Goal: Information Seeking & Learning: Learn about a topic

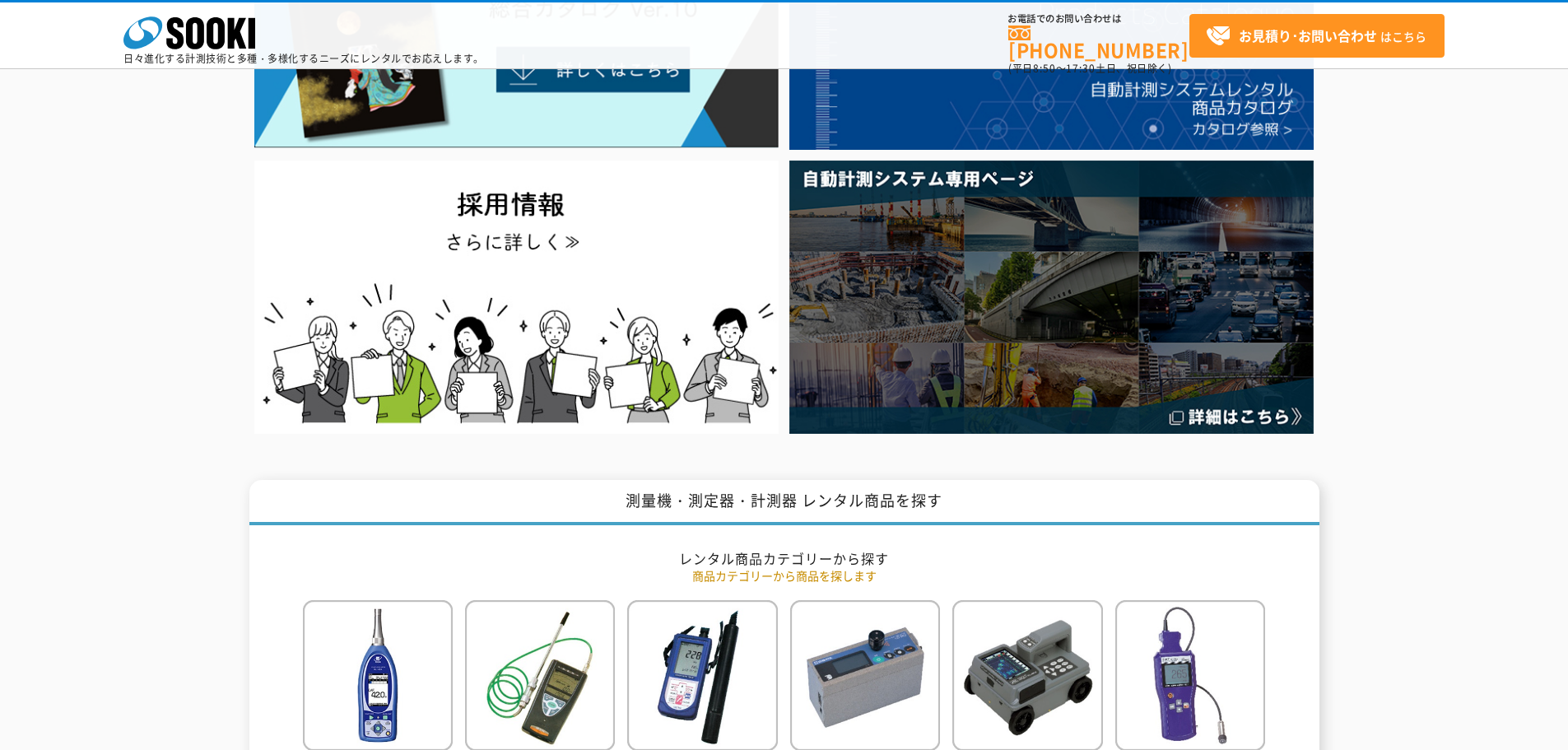
scroll to position [83, 0]
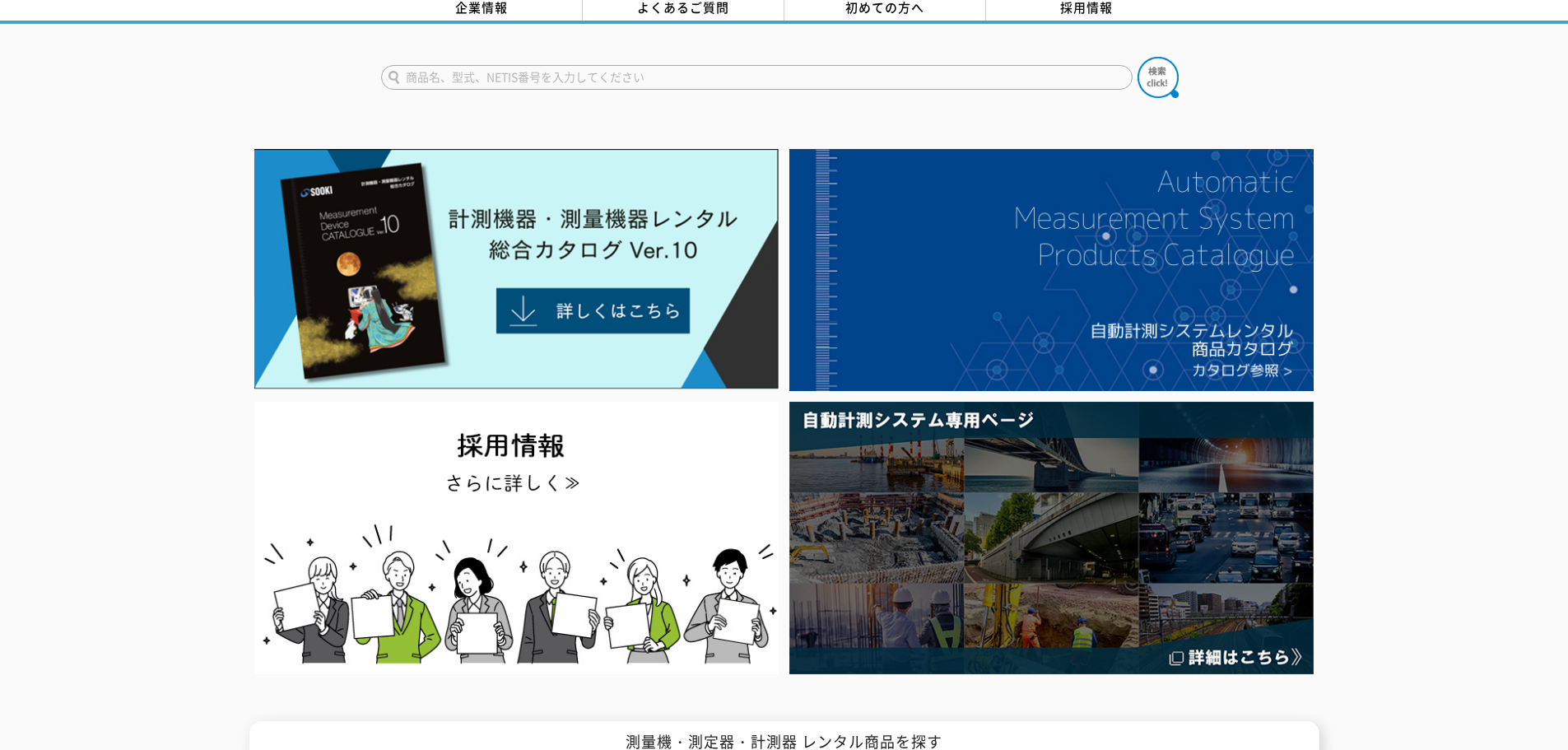
click at [108, 492] on div at bounding box center [784, 412] width 1568 height 536
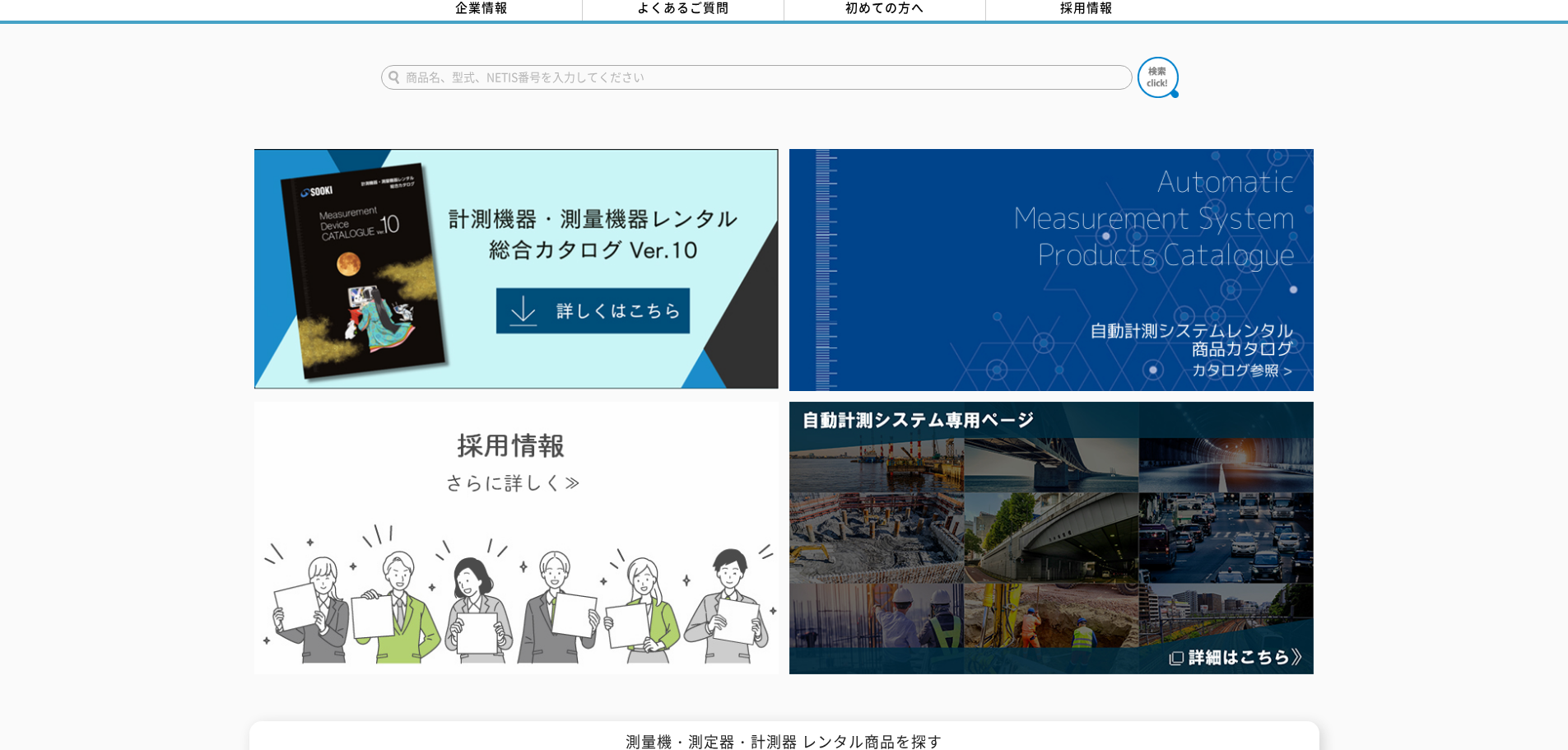
click at [468, 505] on img at bounding box center [516, 538] width 524 height 273
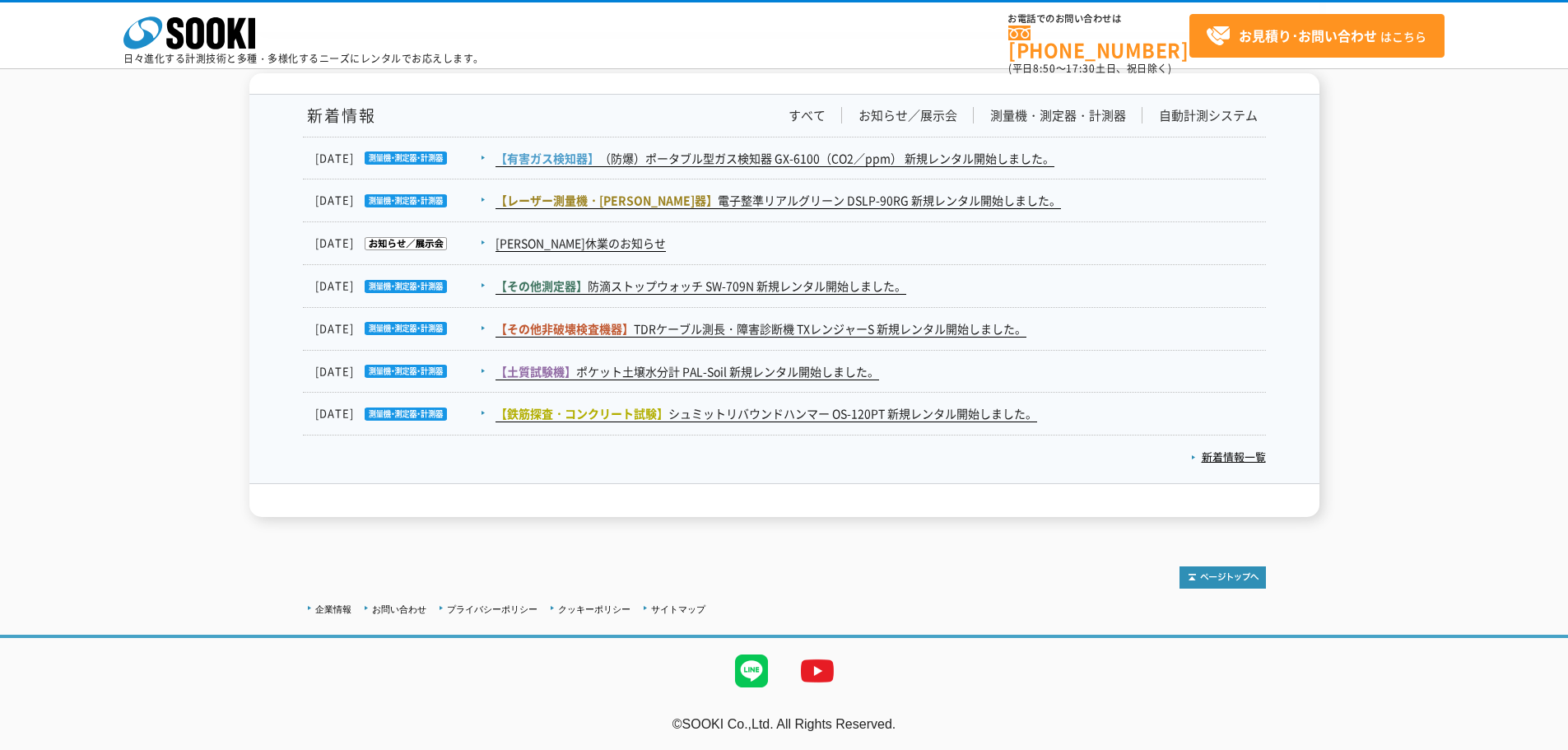
scroll to position [2456, 0]
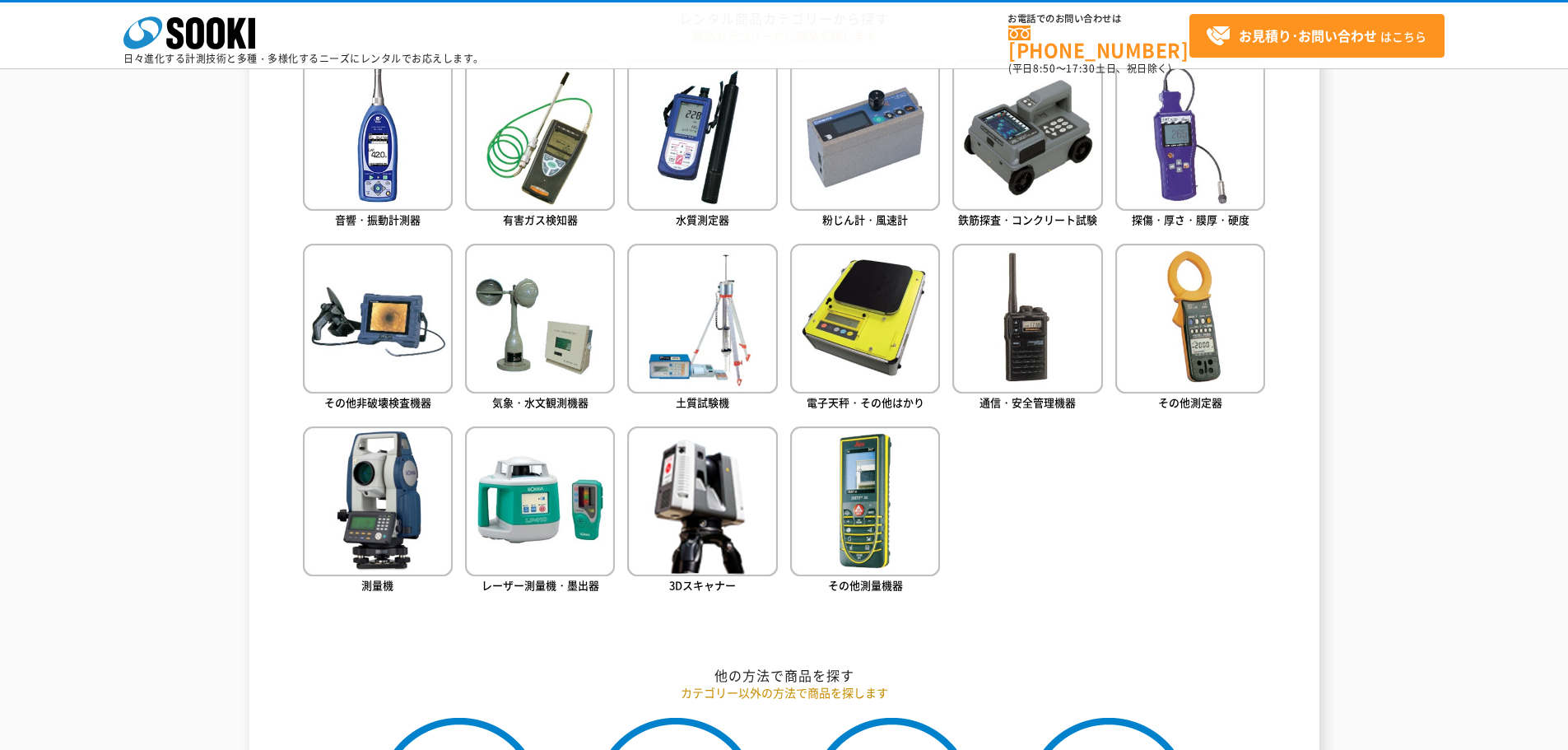
click at [1475, 101] on div "測量機・測定器・計測器 レンタル商品を探す レンタル商品カテゴリーから探す 商品カテゴリーから商品を探します 音響・振動計測器 有害ガス検知器 水質測定器 粉…" at bounding box center [784, 639] width 1568 height 1399
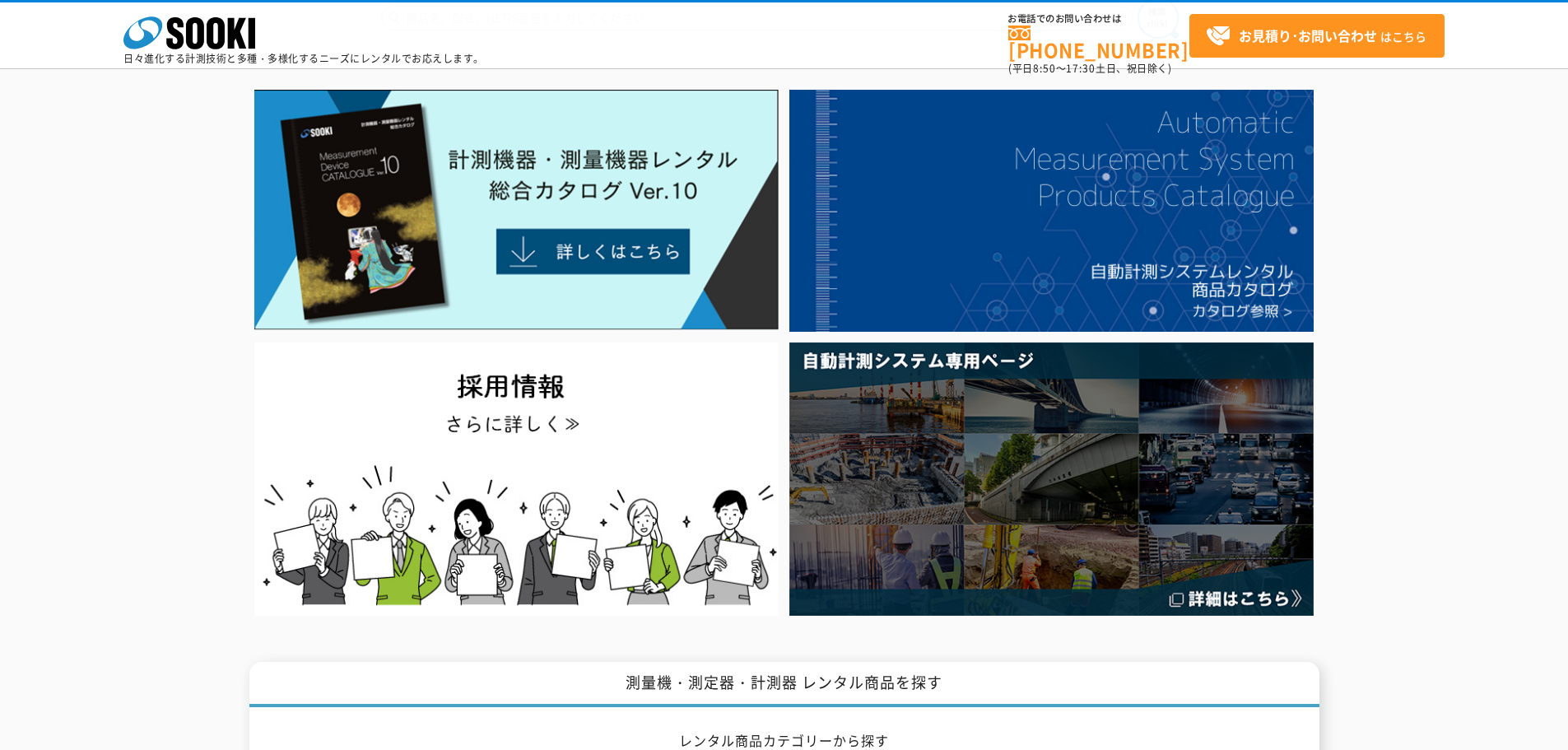
scroll to position [0, 0]
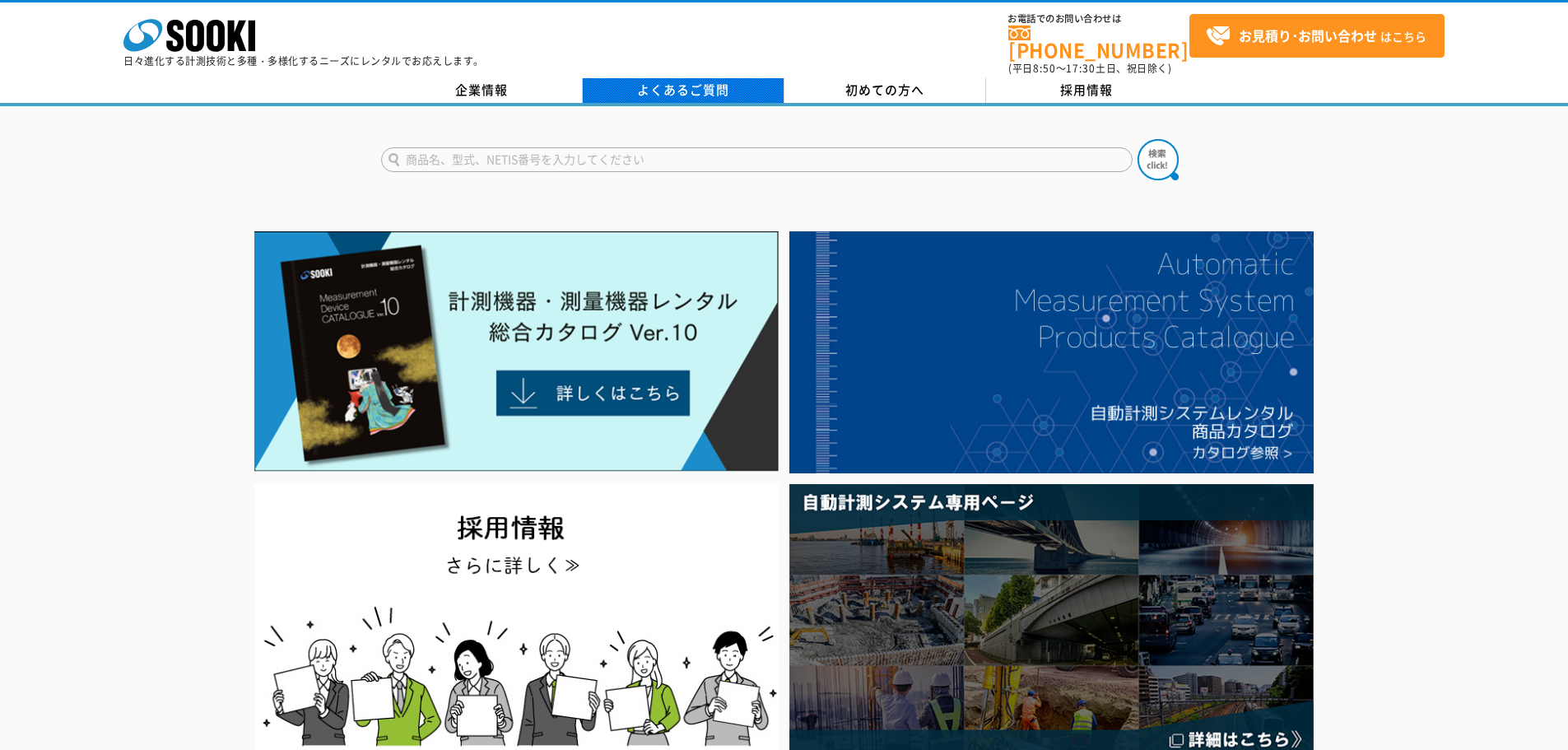
click at [653, 78] on link "よくあるご質問" at bounding box center [684, 90] width 202 height 25
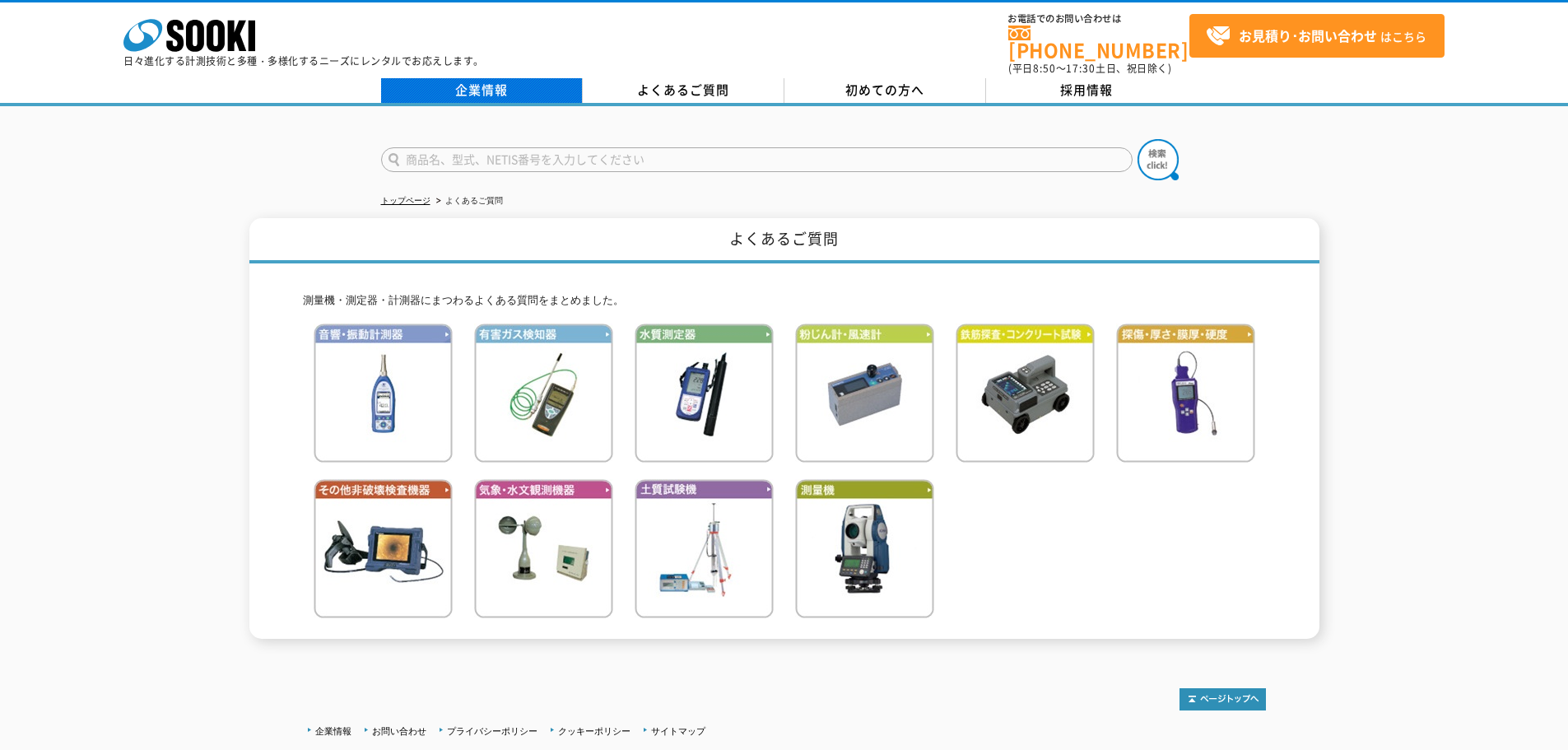
click at [524, 82] on link "企業情報" at bounding box center [482, 90] width 202 height 25
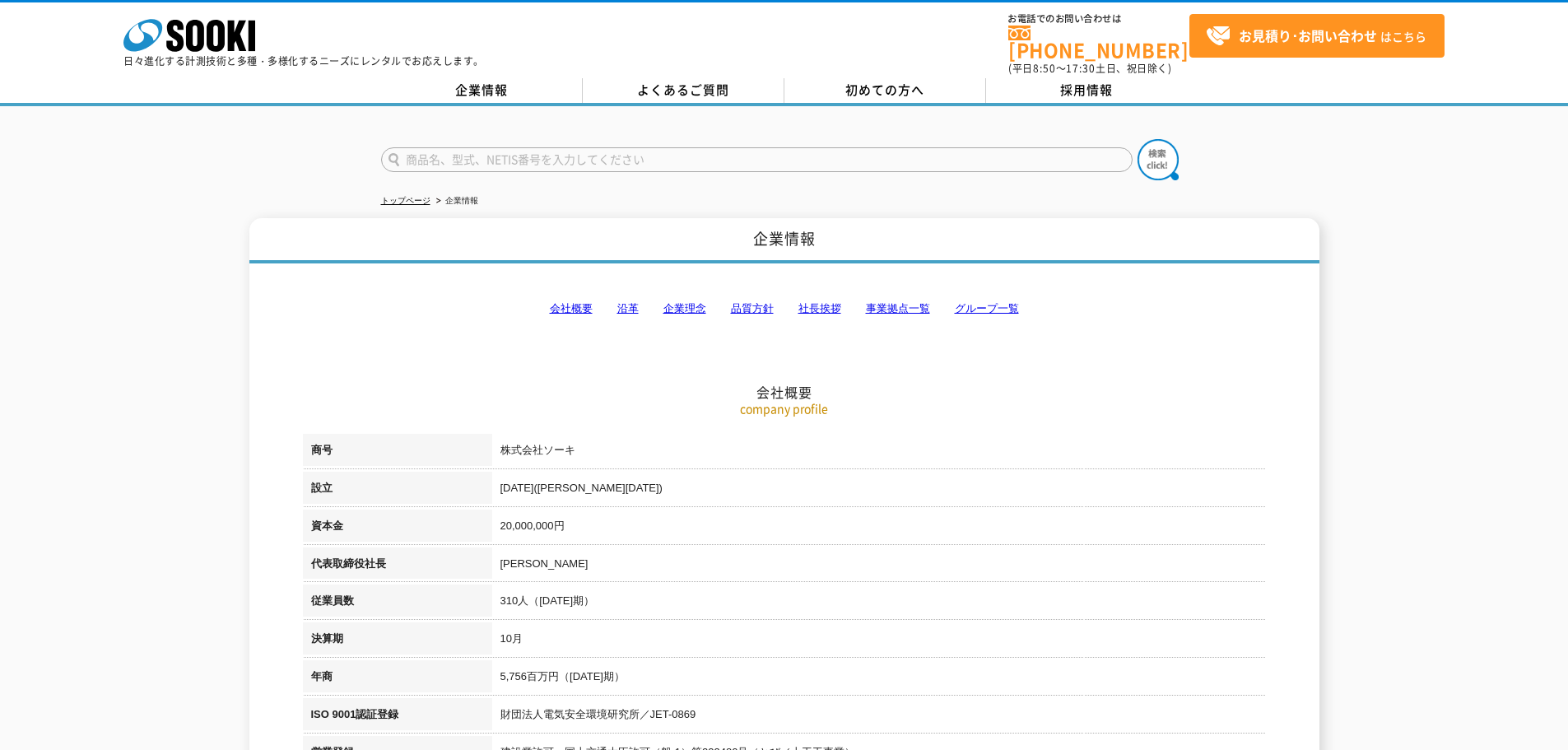
click at [664, 81] on link "よくあるご質問" at bounding box center [684, 90] width 202 height 25
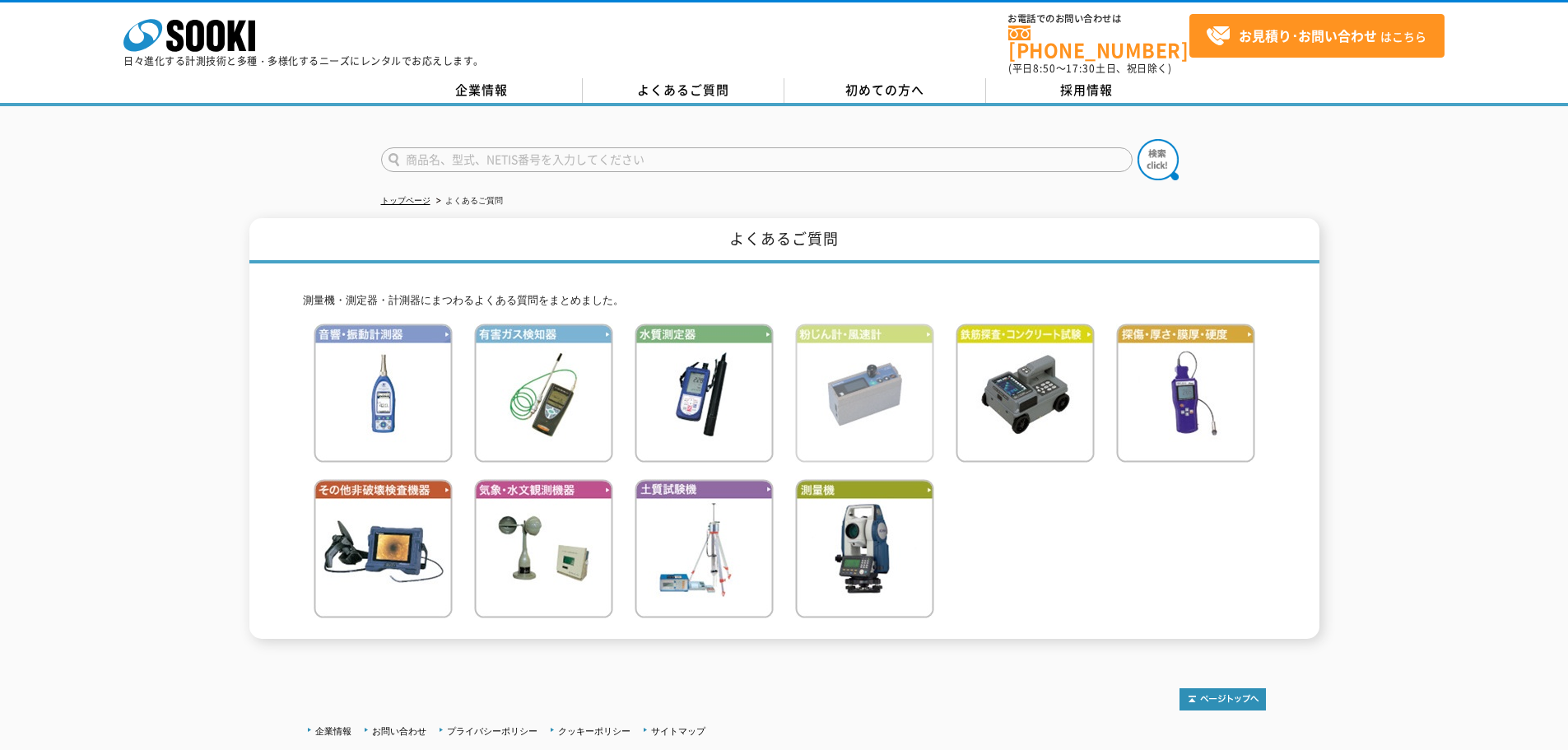
click at [833, 374] on img at bounding box center [864, 393] width 139 height 139
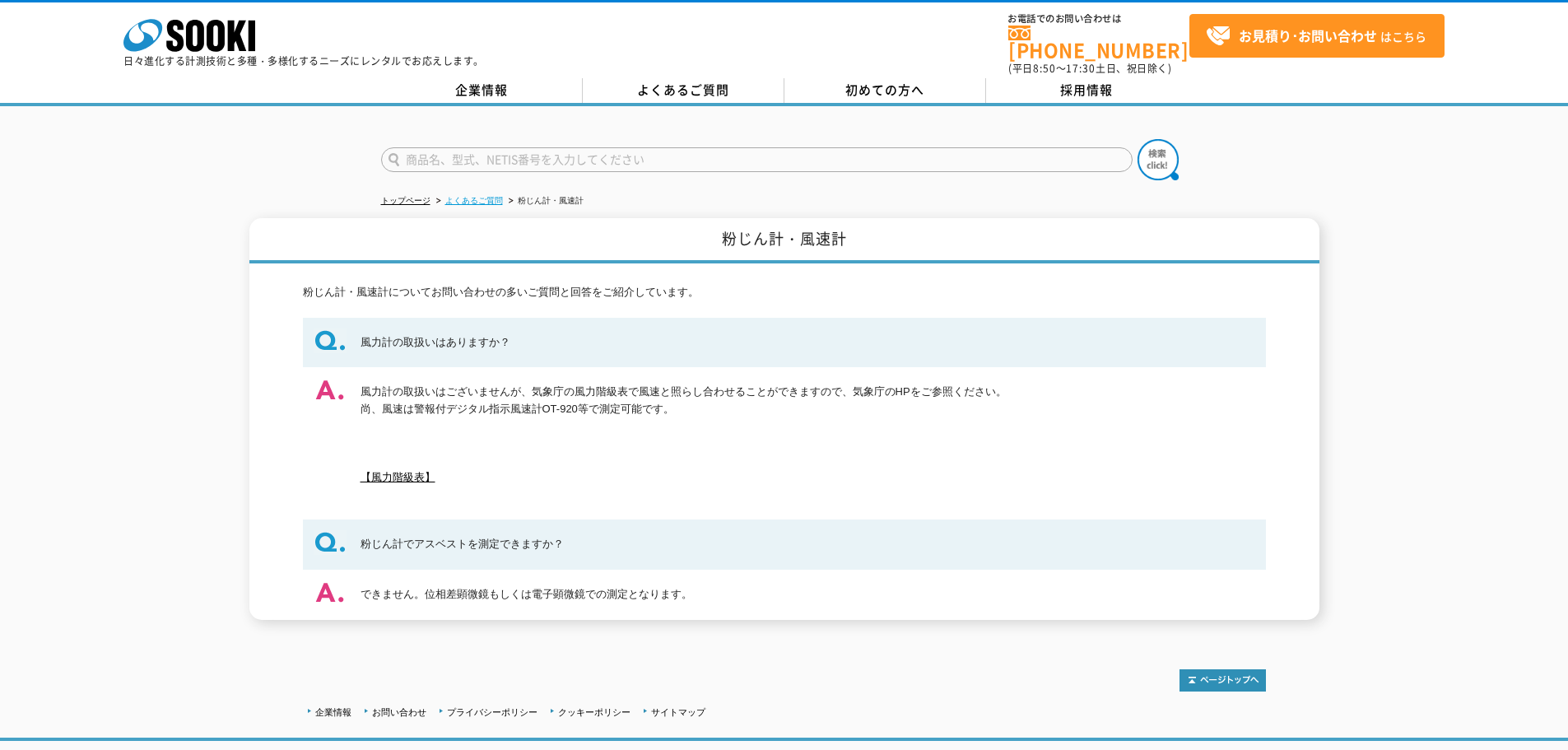
click at [502, 196] on link "よくあるご質問" at bounding box center [474, 201] width 57 height 9
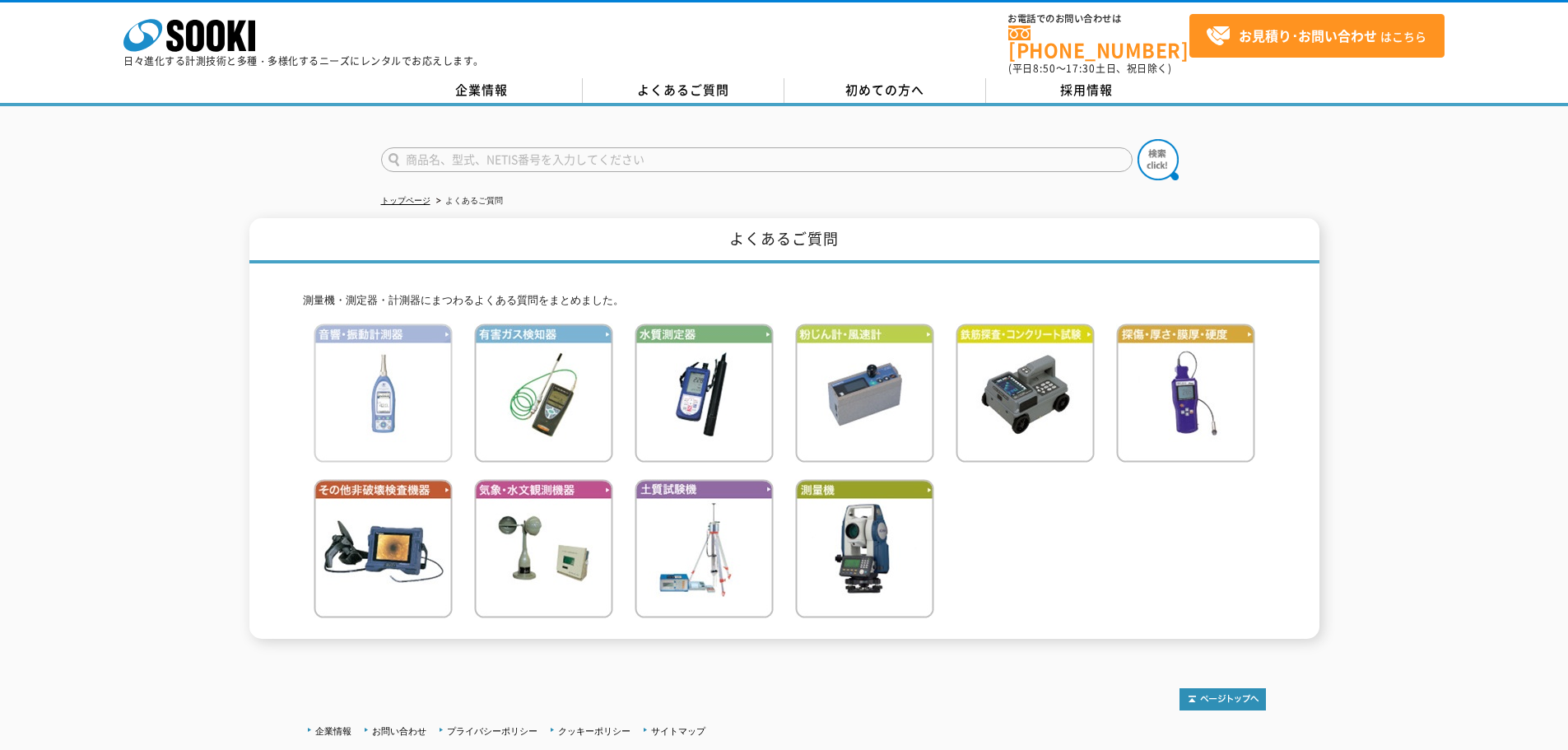
click at [406, 399] on img at bounding box center [383, 393] width 139 height 139
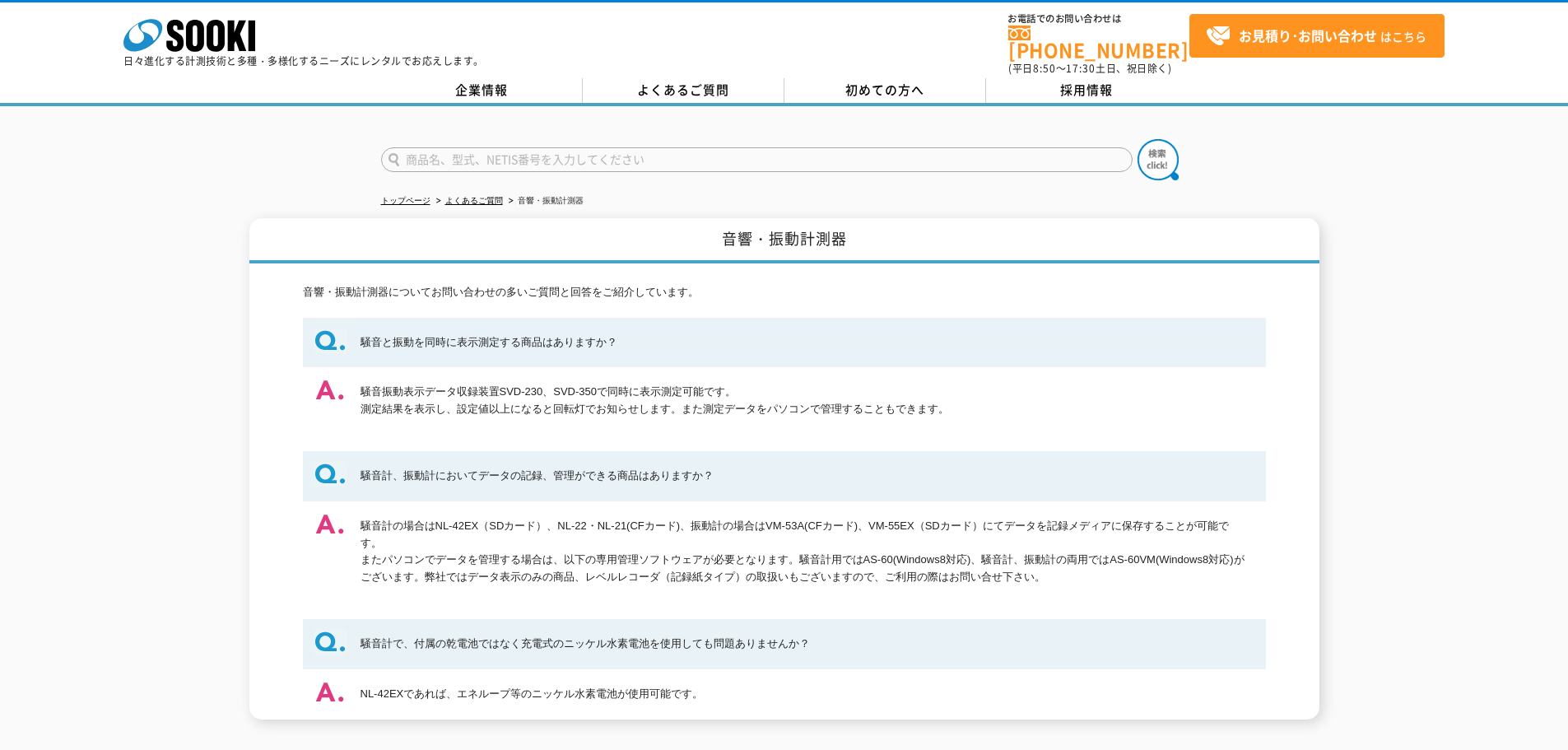
drag, startPoint x: 1483, startPoint y: 109, endPoint x: 1469, endPoint y: 109, distance: 14.0
drag, startPoint x: 1469, startPoint y: 109, endPoint x: 1191, endPoint y: 179, distance: 286.7
click at [1191, 179] on div "トップページ よくあるご質問 音響・振動計測器 音響・振動計測器 音響・振動計測器についてお問い合わせの多いご質問と回答をご紹介しています。 騒音と振動を同時…" at bounding box center [784, 421] width 1568 height 630
